Goal: Task Accomplishment & Management: Use online tool/utility

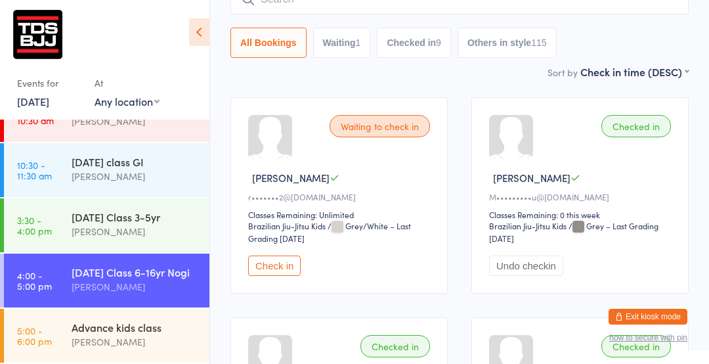
scroll to position [158, 0]
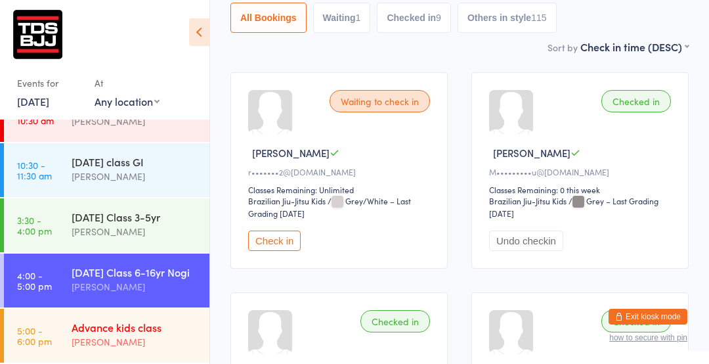
click at [92, 344] on div "[PERSON_NAME]" at bounding box center [135, 341] width 127 height 15
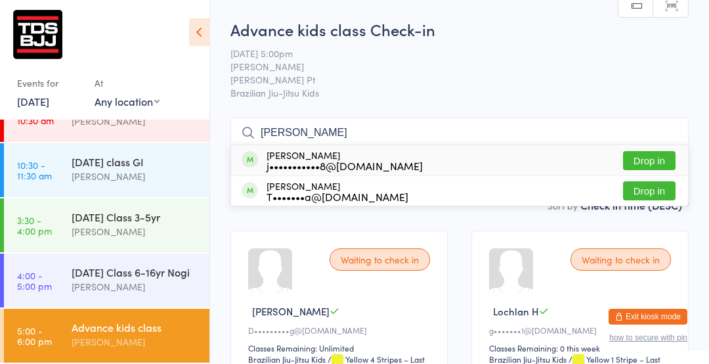
type input "[PERSON_NAME]"
click at [651, 159] on button "Drop in" at bounding box center [649, 160] width 52 height 19
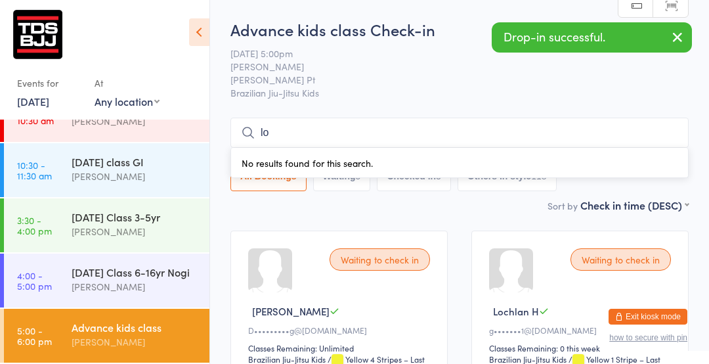
type input "lochlan"
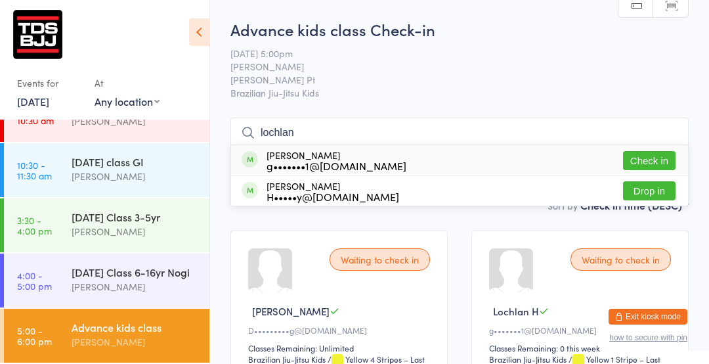
click at [647, 169] on button "Check in" at bounding box center [649, 160] width 52 height 19
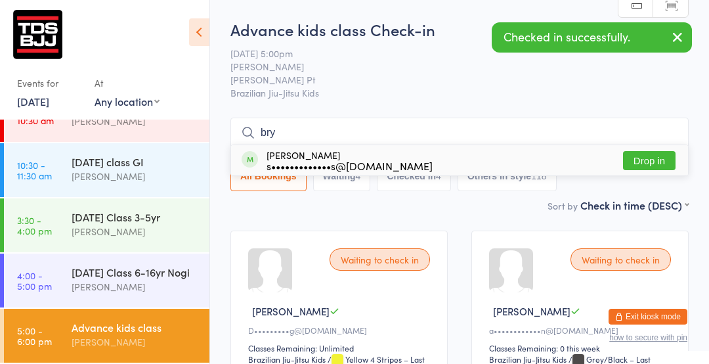
type input "bry"
click at [643, 161] on button "Drop in" at bounding box center [649, 160] width 52 height 19
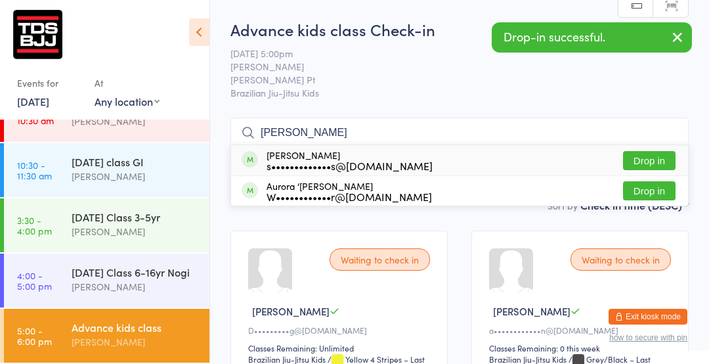
type input "[PERSON_NAME]"
click at [644, 169] on button "Drop in" at bounding box center [649, 160] width 52 height 19
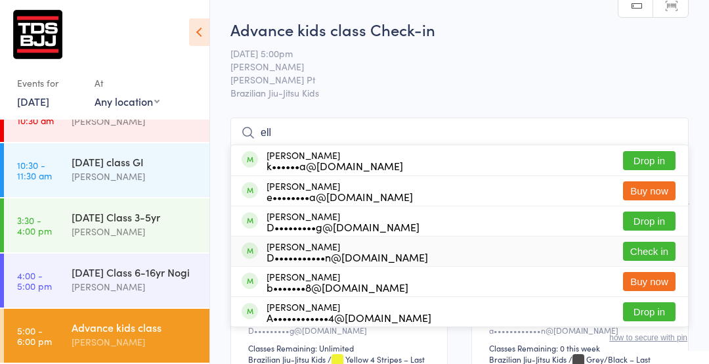
type input "ell"
click at [669, 246] on button "Check in" at bounding box center [649, 250] width 52 height 19
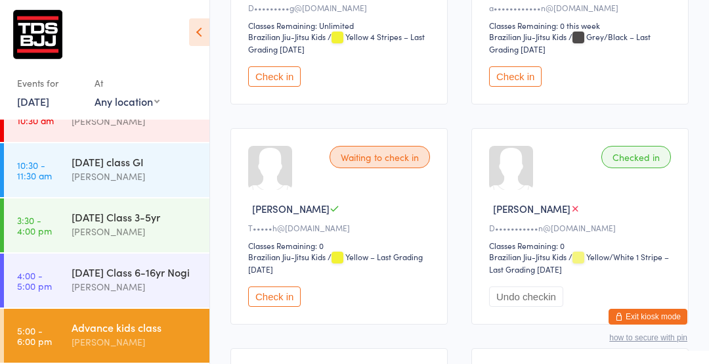
scroll to position [323, 0]
